Goal: Task Accomplishment & Management: Use online tool/utility

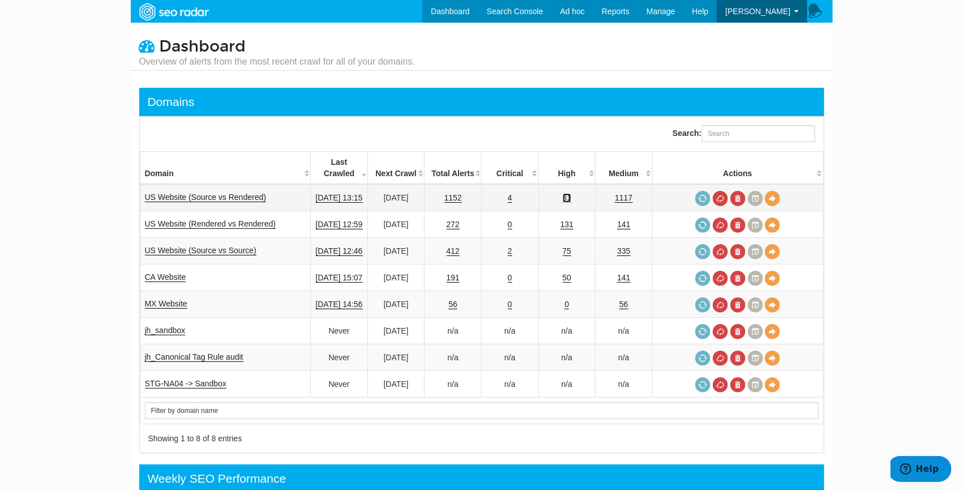
click at [572, 193] on link "31" at bounding box center [567, 198] width 9 height 10
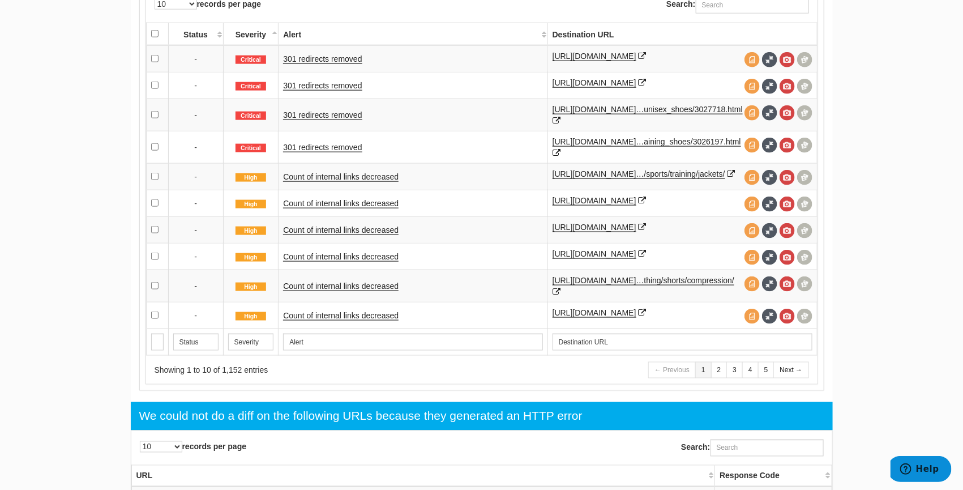
scroll to position [597, 0]
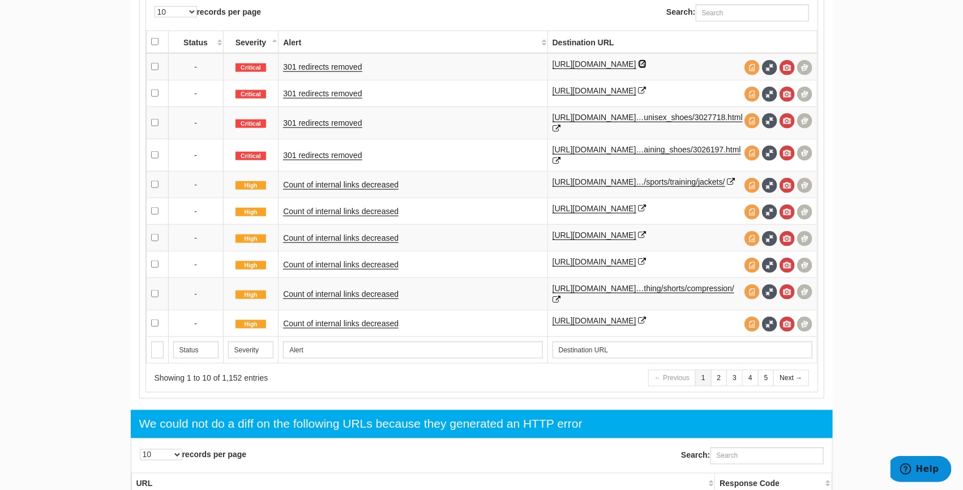
click at [639, 68] on icon at bounding box center [643, 64] width 8 height 8
click at [639, 95] on icon at bounding box center [643, 91] width 8 height 8
click at [631, 94] on link "https://www.underarmour.com/en-us/c/protect-this-house/" at bounding box center [595, 91] width 84 height 10
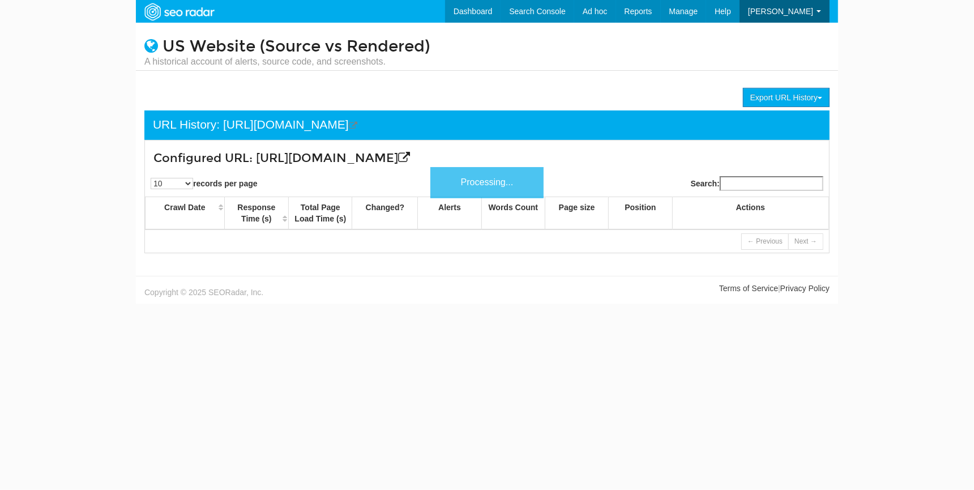
scroll to position [45, 0]
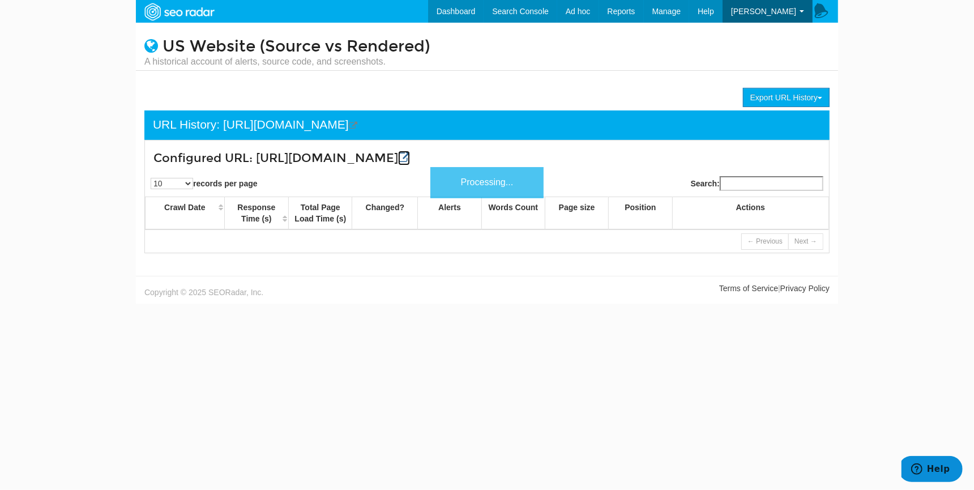
click at [648, 153] on h3 "Configured URL: https://www.underarmour.com/en-us/c/protect-this-house/" at bounding box center [429, 158] width 553 height 13
click at [410, 154] on icon at bounding box center [404, 158] width 12 height 12
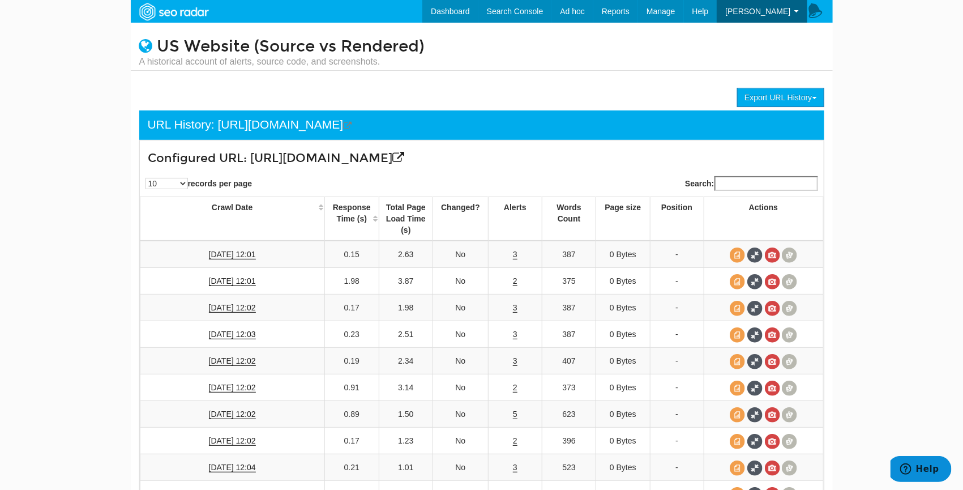
click at [824, 329] on div "Configured URL: https://www.underarmour.com/en-us/c/protect-this-house/ 10 25 5…" at bounding box center [481, 335] width 685 height 391
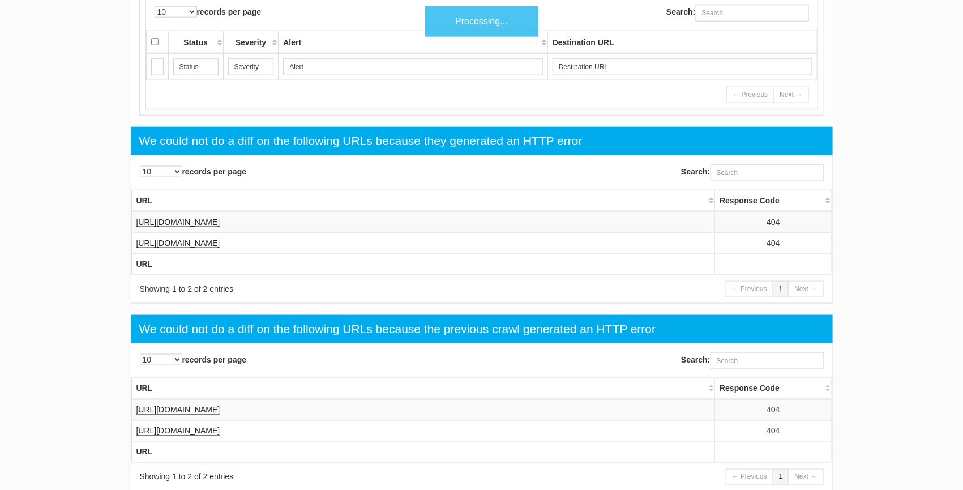
scroll to position [45, 0]
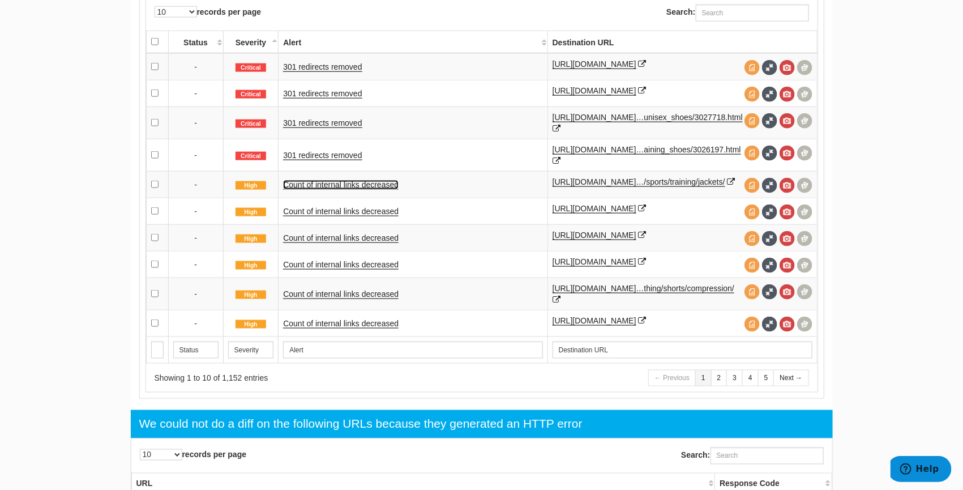
click at [354, 190] on link "Count of internal links decreased" at bounding box center [340, 185] width 115 height 10
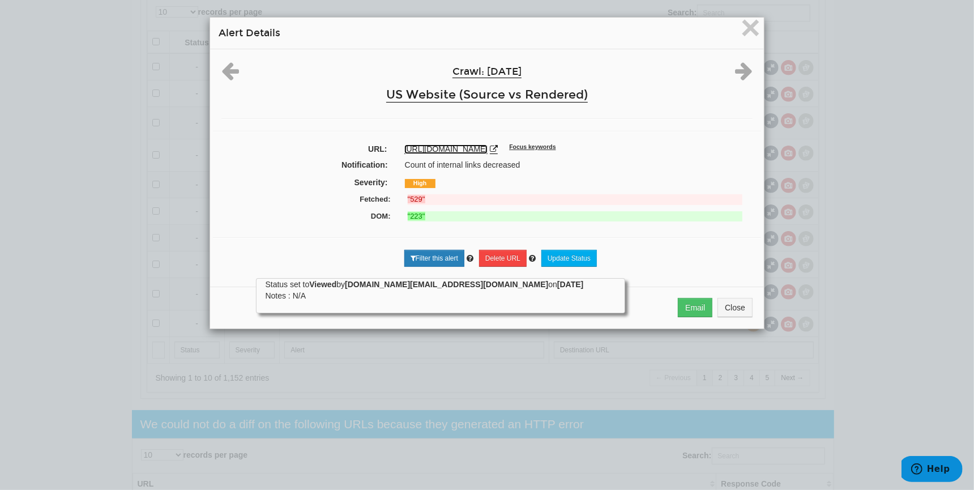
click at [488, 149] on link "https://www.underarmour.com/en-us/c/womens/sports/training/jackets/" at bounding box center [446, 149] width 84 height 10
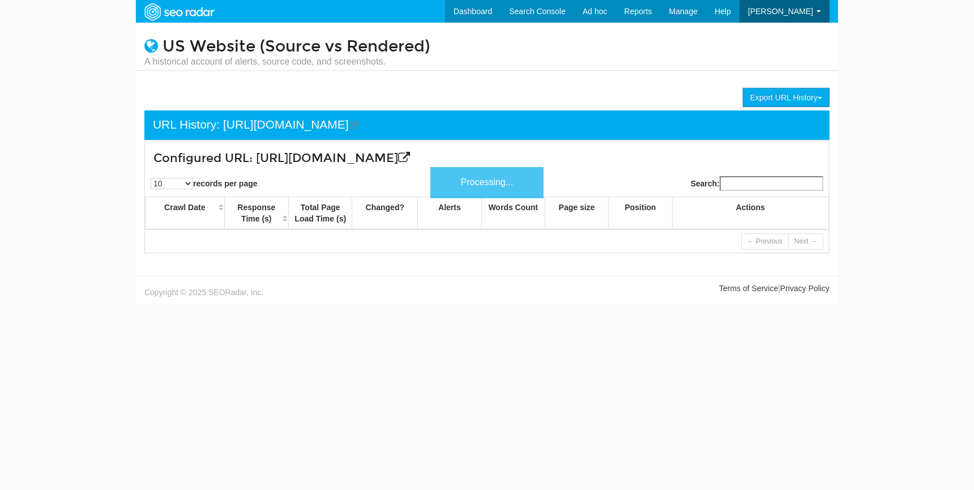
scroll to position [45, 0]
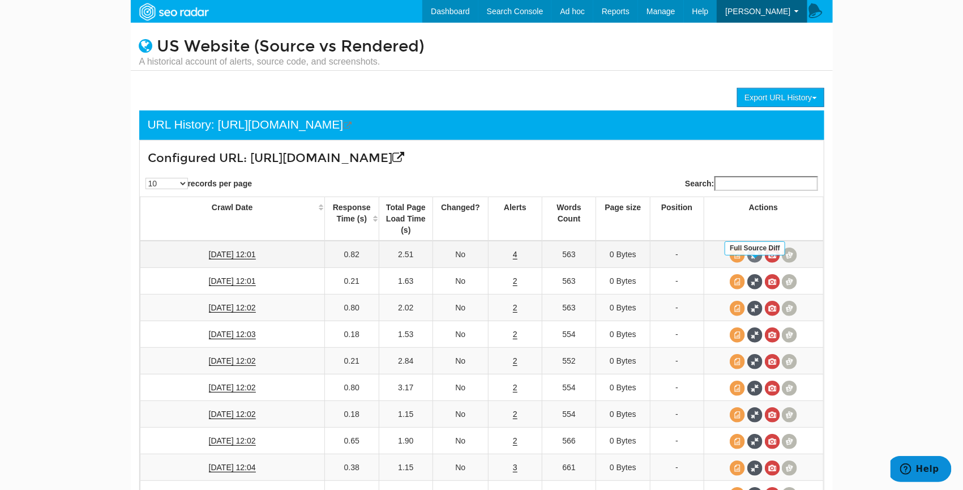
click at [760, 263] on span at bounding box center [754, 254] width 15 height 15
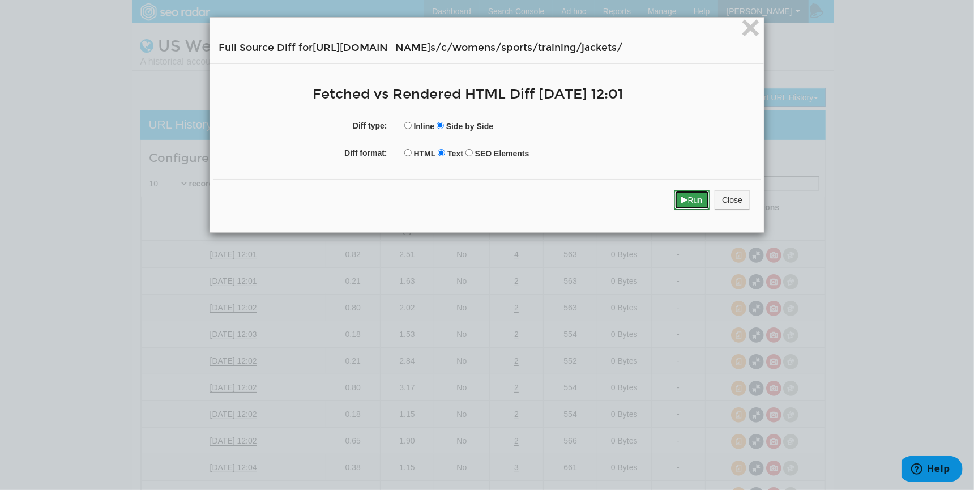
click at [679, 205] on button "Run" at bounding box center [692, 199] width 36 height 19
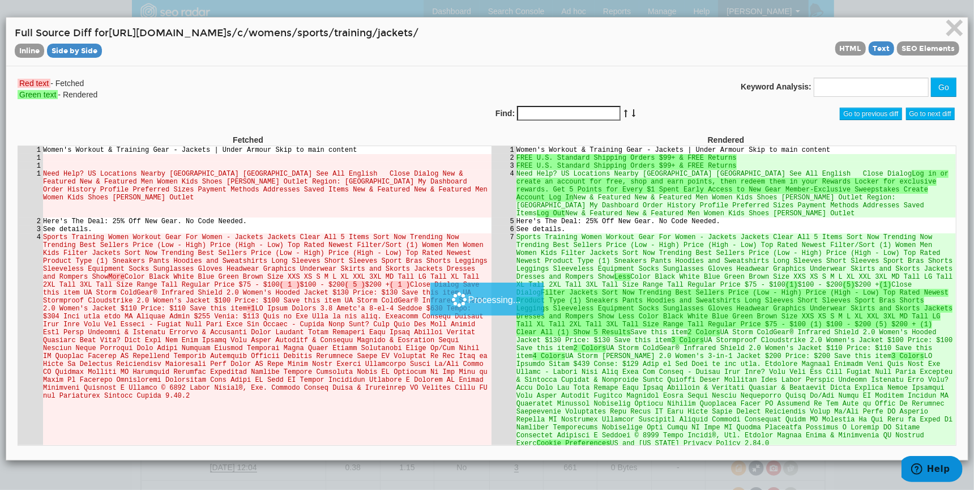
scroll to position [0, 0]
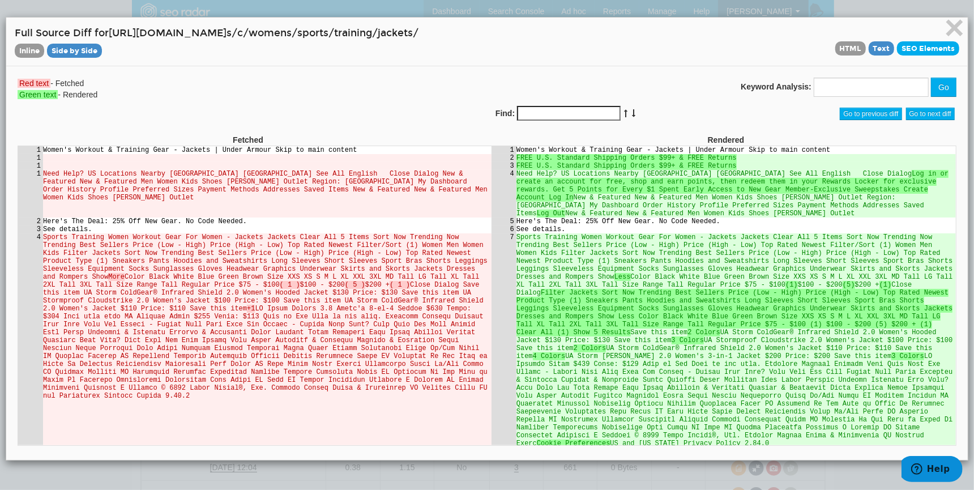
click at [907, 54] on span "SEO Elements" at bounding box center [928, 48] width 62 height 14
